Goal: Check status

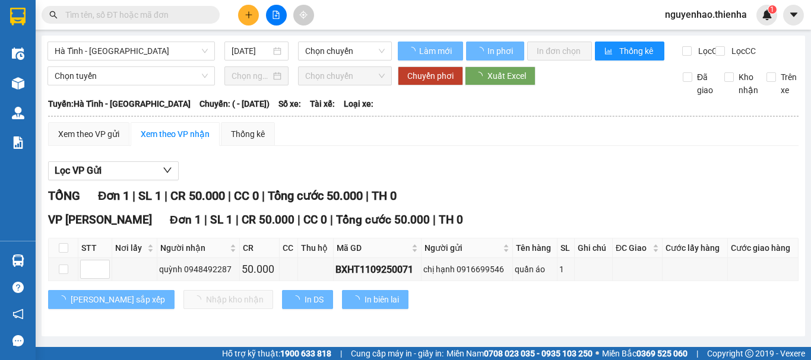
type input "[DATE]"
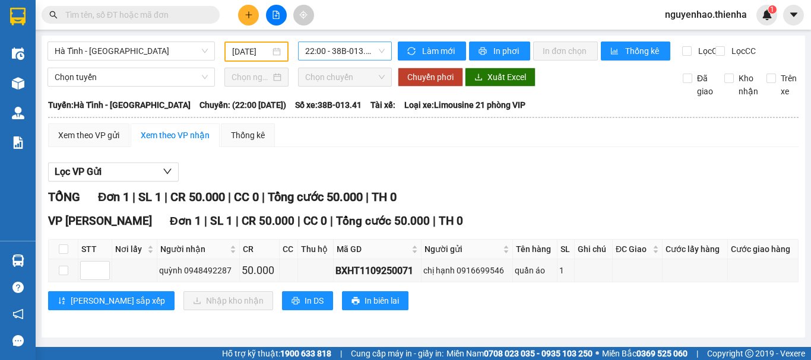
click at [328, 52] on span "22:00 - 38B-013.41" at bounding box center [345, 51] width 80 height 18
